Goal: Task Accomplishment & Management: Manage account settings

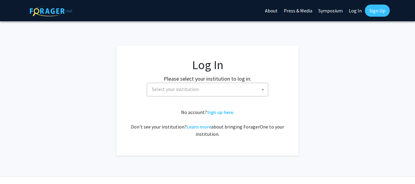
select select
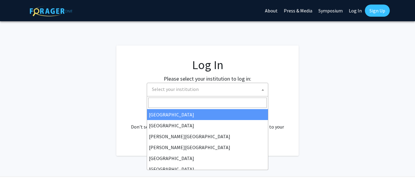
click at [193, 88] on span "Select your institution" at bounding box center [175, 89] width 47 height 6
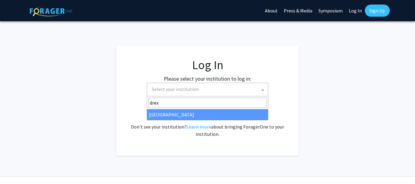
type input "drex"
select select "6"
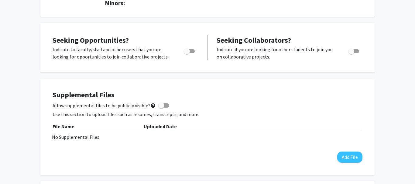
scroll to position [170, 0]
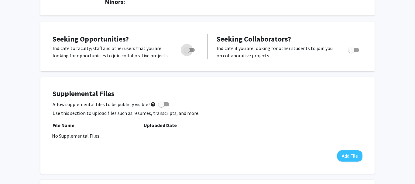
click at [187, 47] on span "Toggle" at bounding box center [187, 50] width 6 height 6
click at [187, 52] on input "Are you actively seeking opportunities?" at bounding box center [186, 52] width 0 height 0
checkbox input "true"
click at [248, 70] on div "Seeking Opportunities? Indicate to faculty/staff and other users that you are l…" at bounding box center [207, 47] width 334 height 50
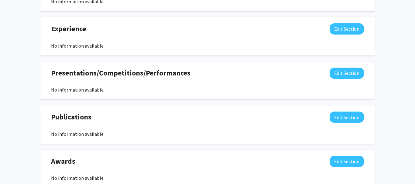
scroll to position [507, 0]
